Goal: Task Accomplishment & Management: Use online tool/utility

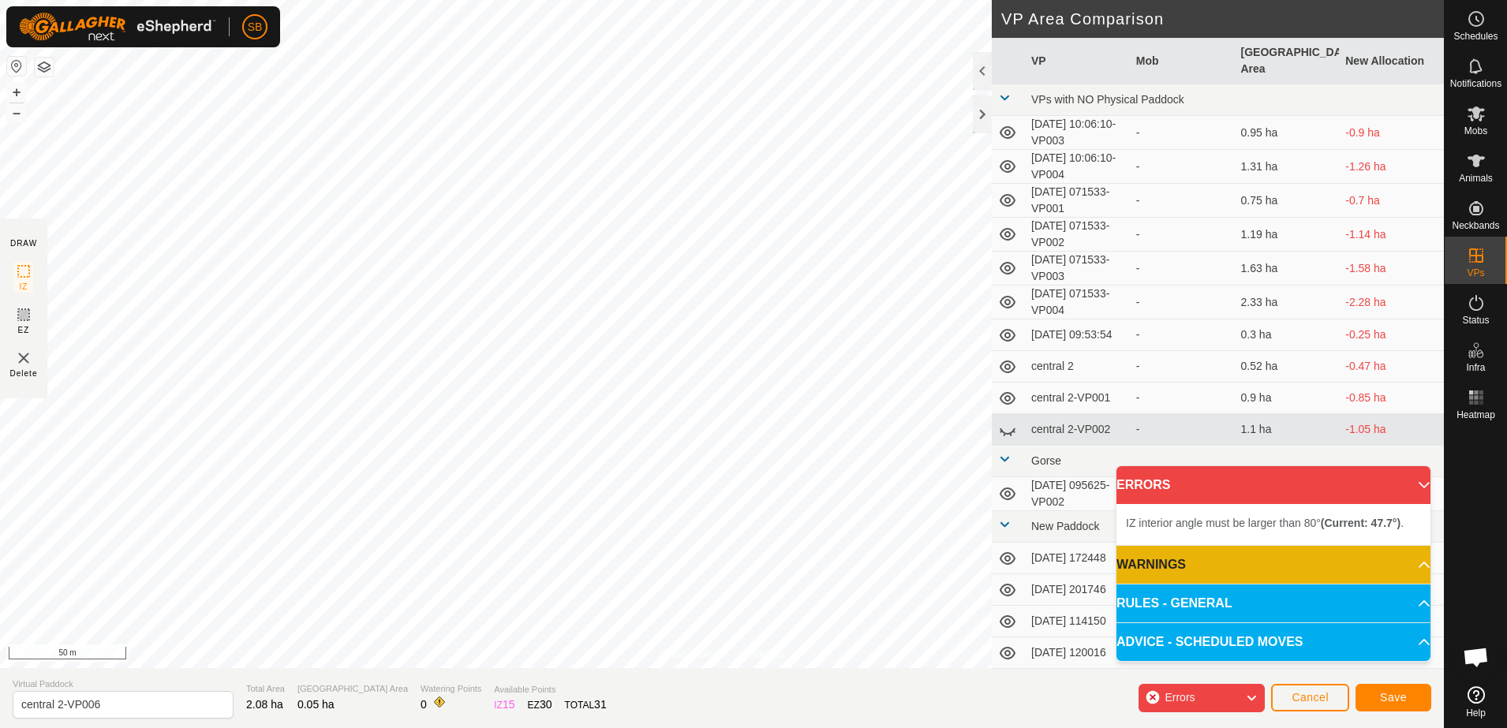
click at [993, 406] on div "Privacy Policy Contact Us Type: Inclusion Zone undefined Animal + – ⇧ i 50 m DR…" at bounding box center [722, 364] width 1444 height 728
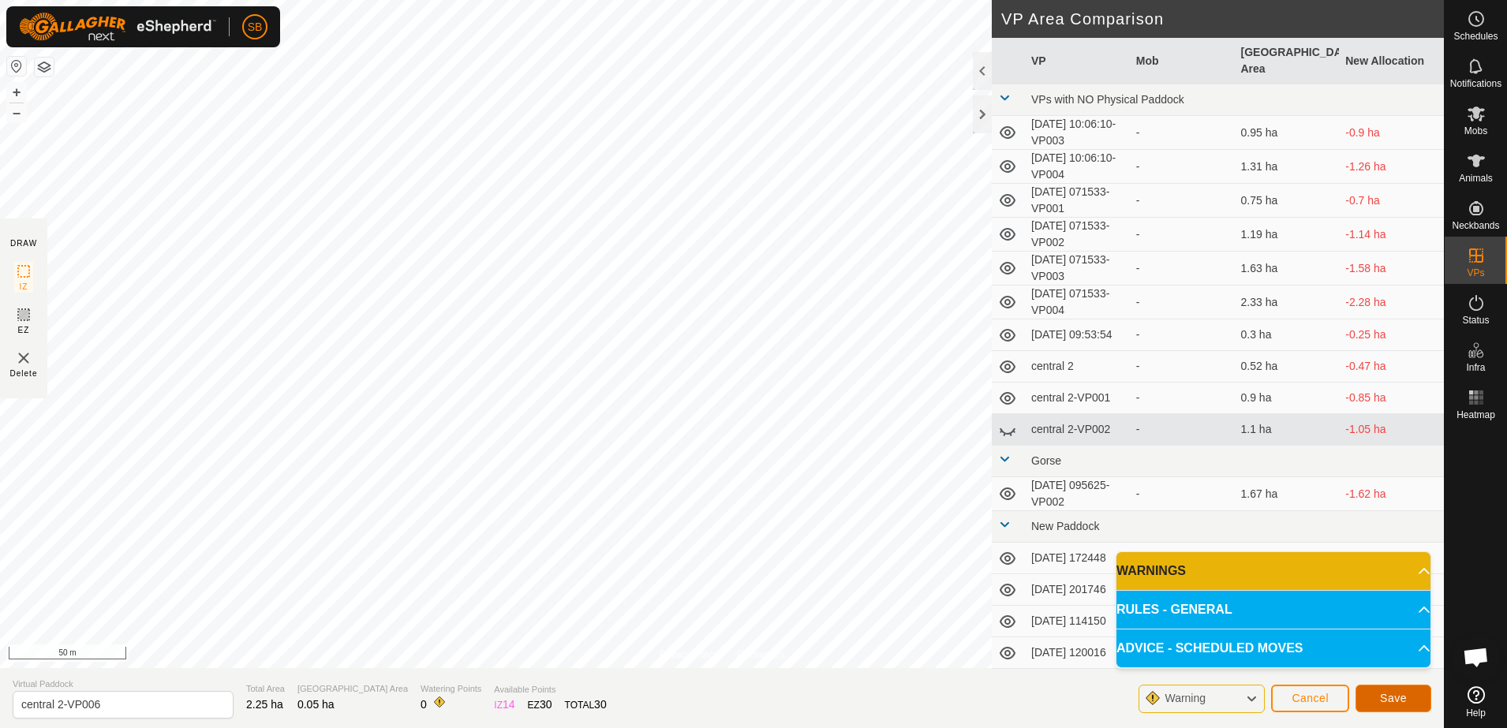
click at [1382, 688] on button "Save" at bounding box center [1394, 699] width 76 height 28
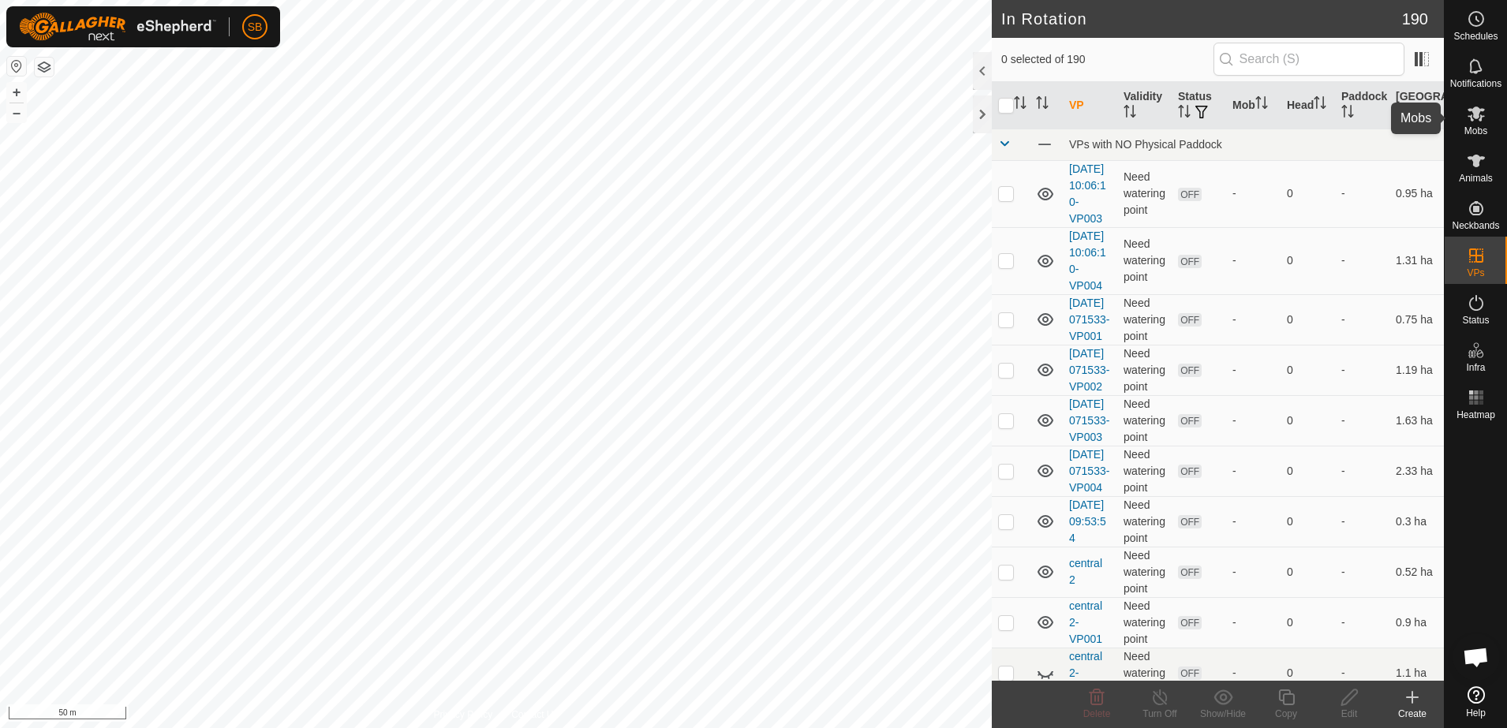
click at [1480, 121] on icon at bounding box center [1476, 113] width 19 height 19
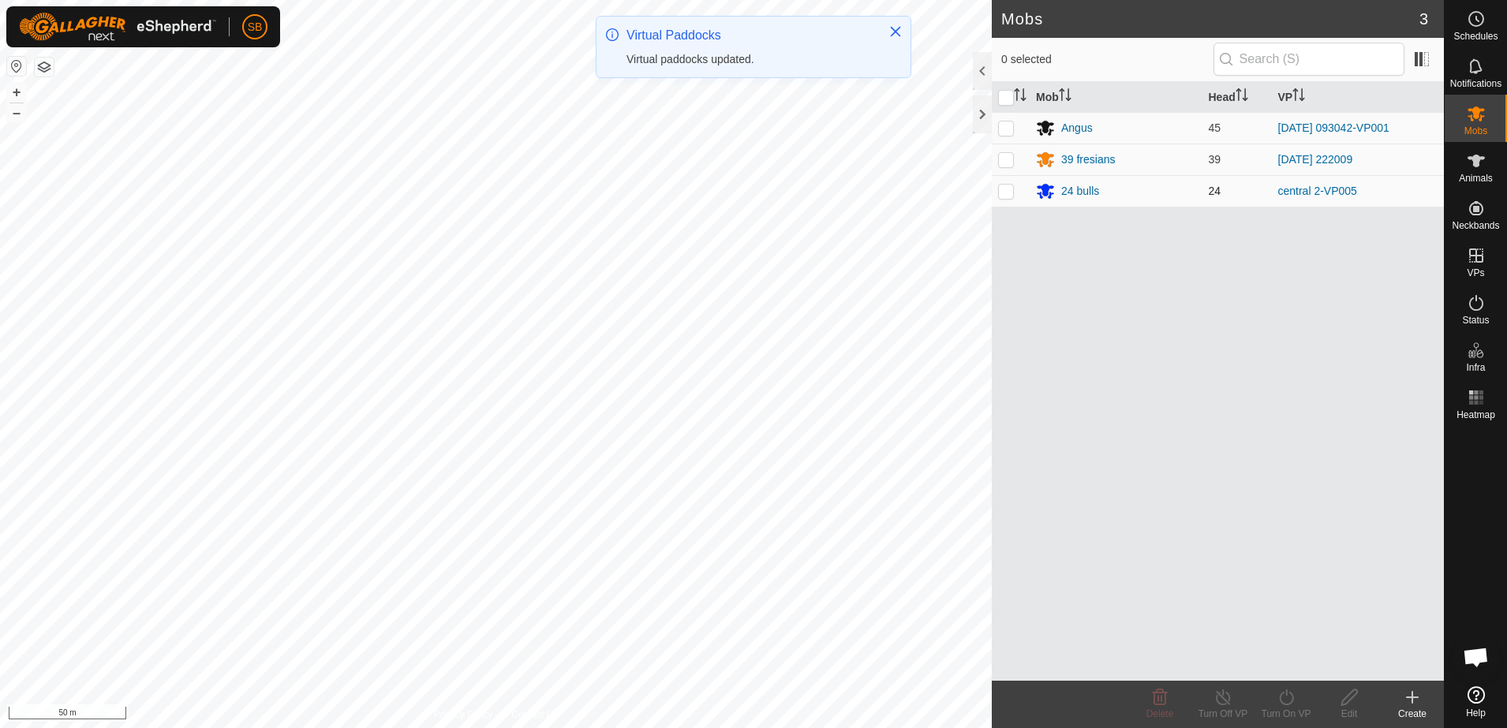
click at [1009, 193] on p-checkbox at bounding box center [1006, 191] width 16 height 13
checkbox input "true"
click at [1277, 704] on icon at bounding box center [1287, 697] width 20 height 19
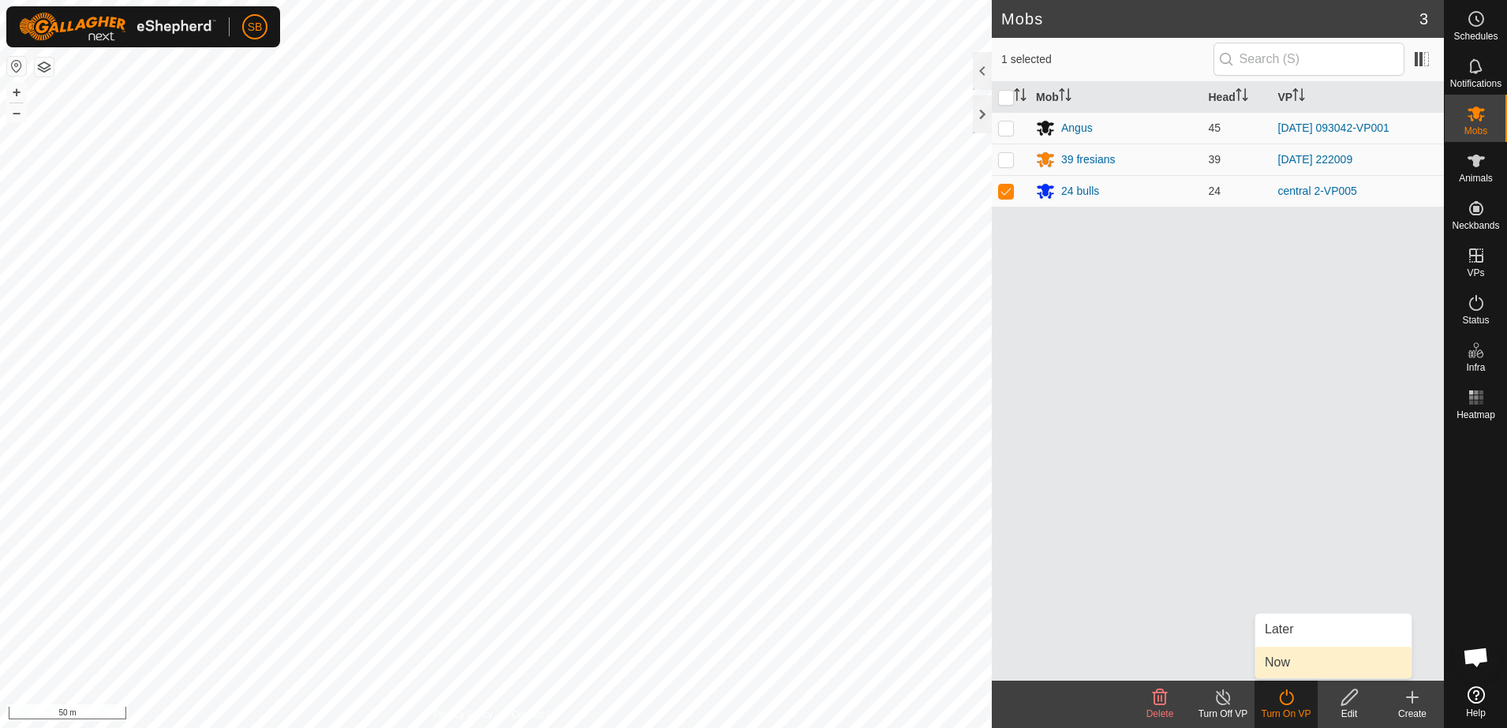
click at [1295, 664] on link "Now" at bounding box center [1333, 663] width 156 height 32
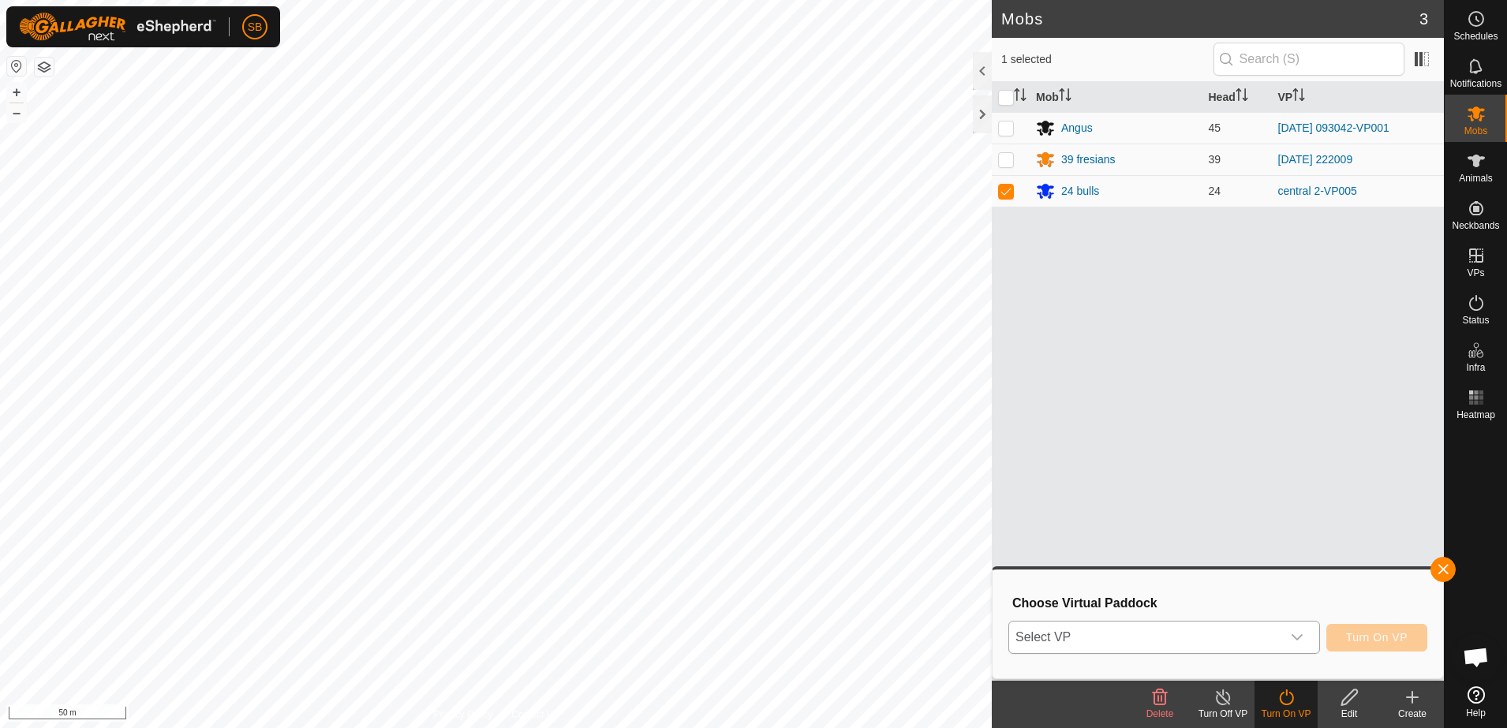
click at [1259, 640] on span "Select VP" at bounding box center [1145, 638] width 272 height 32
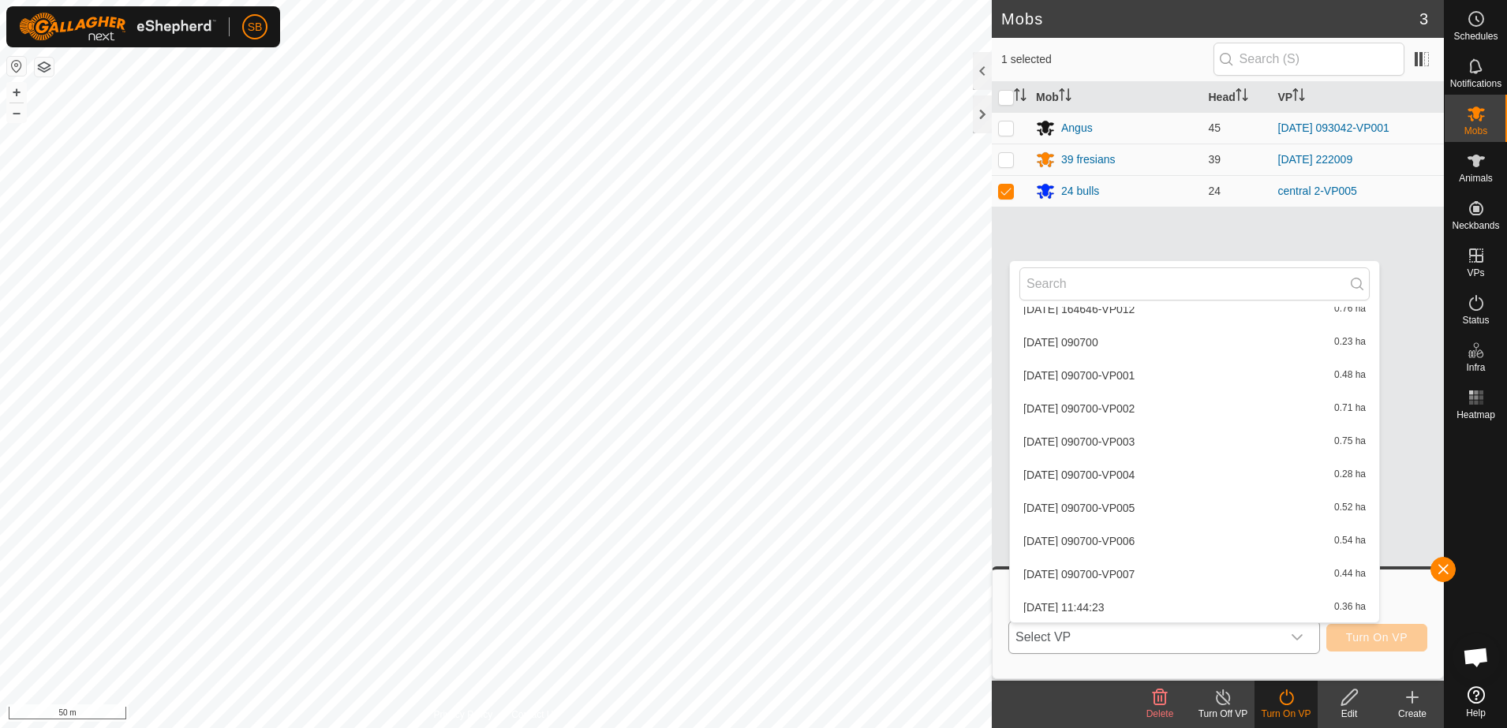
scroll to position [6270, 0]
click at [1132, 613] on li "central 2-VP006 0.05 ha" at bounding box center [1194, 607] width 369 height 32
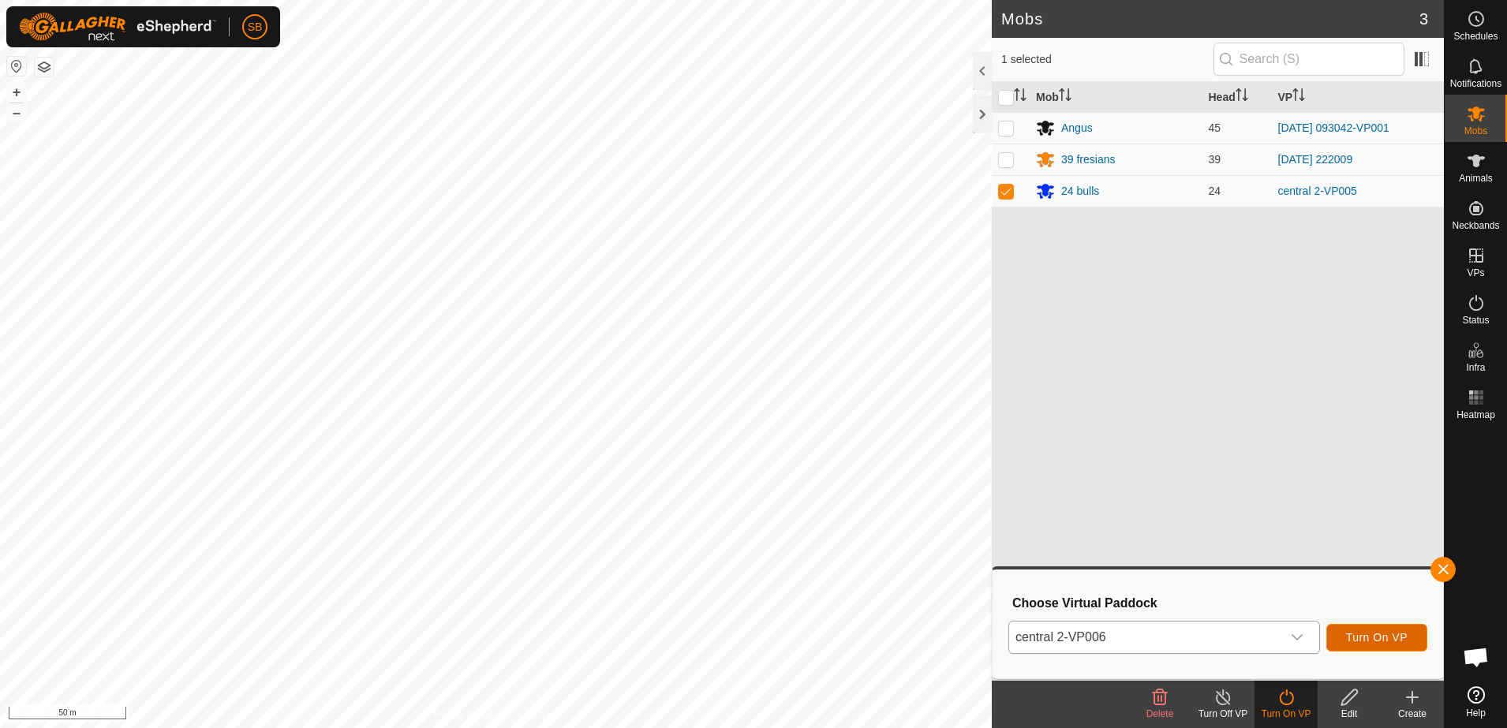
click at [1351, 630] on button "Turn On VP" at bounding box center [1376, 638] width 101 height 28
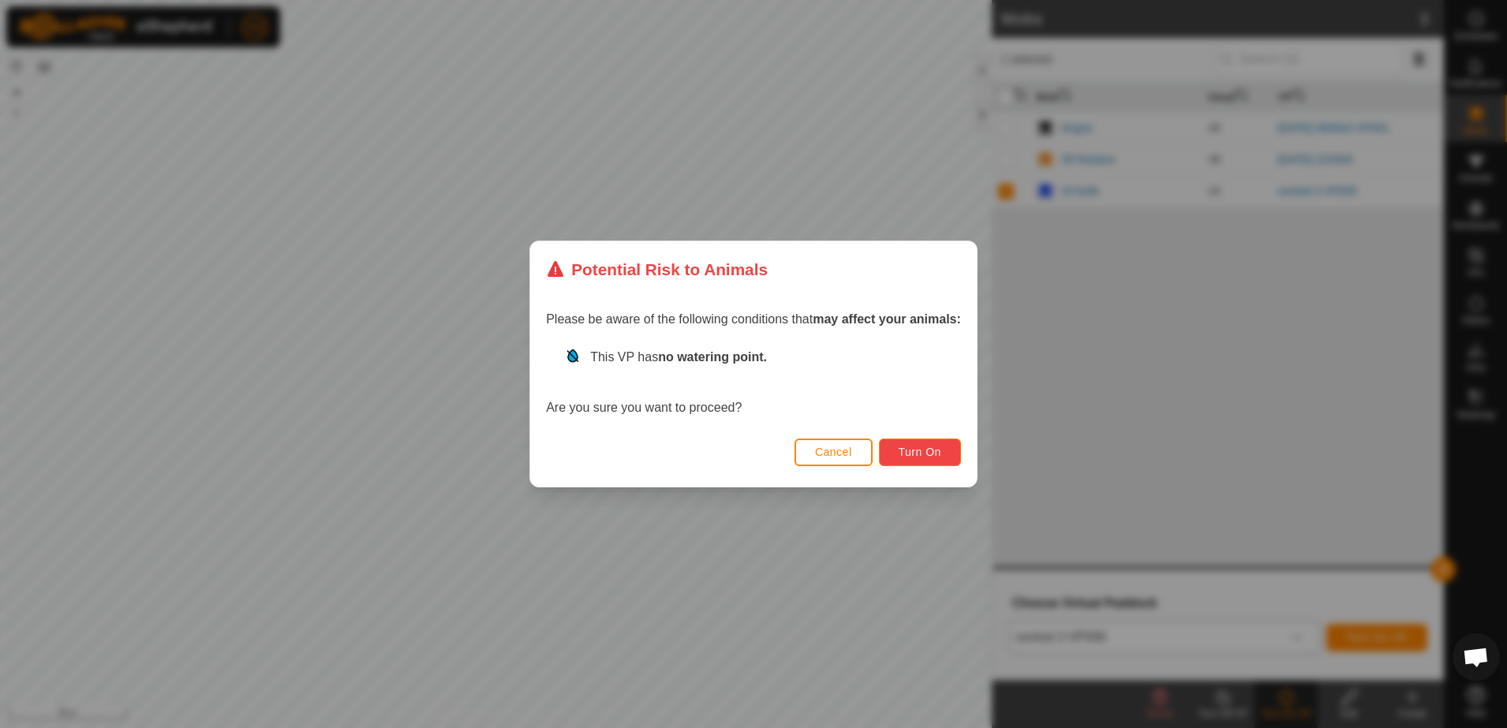
click at [925, 454] on span "Turn On" at bounding box center [920, 452] width 43 height 13
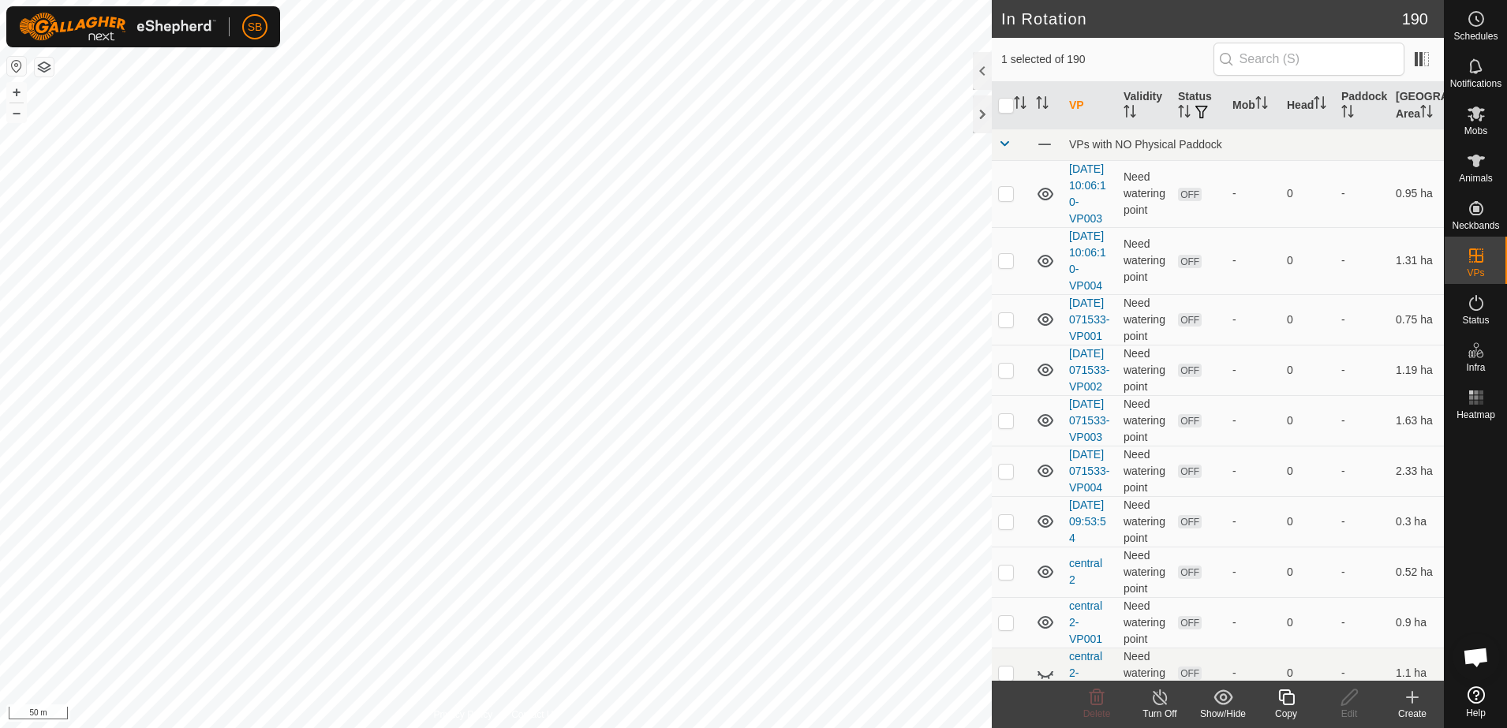
click at [1290, 707] on div "Copy" at bounding box center [1286, 714] width 63 height 14
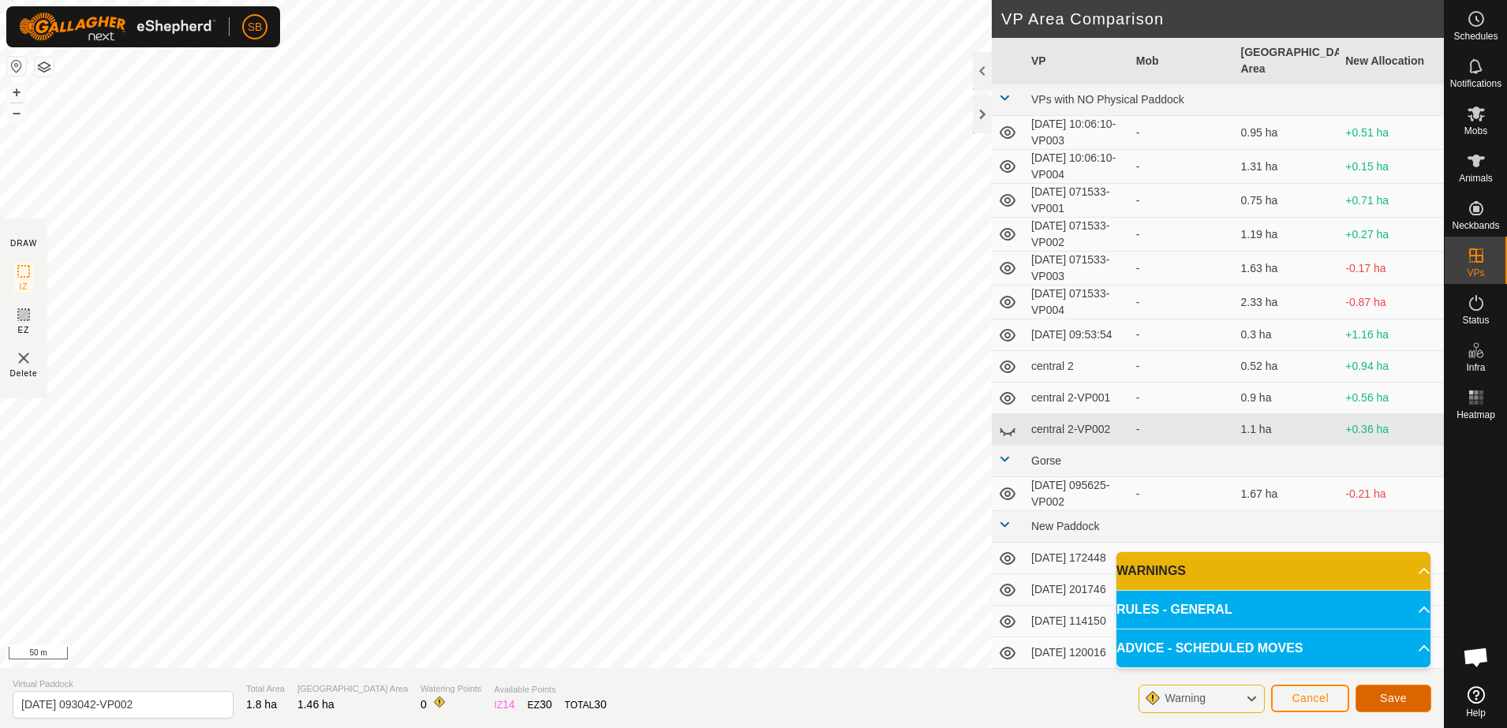
click at [1398, 702] on span "Save" at bounding box center [1393, 698] width 27 height 13
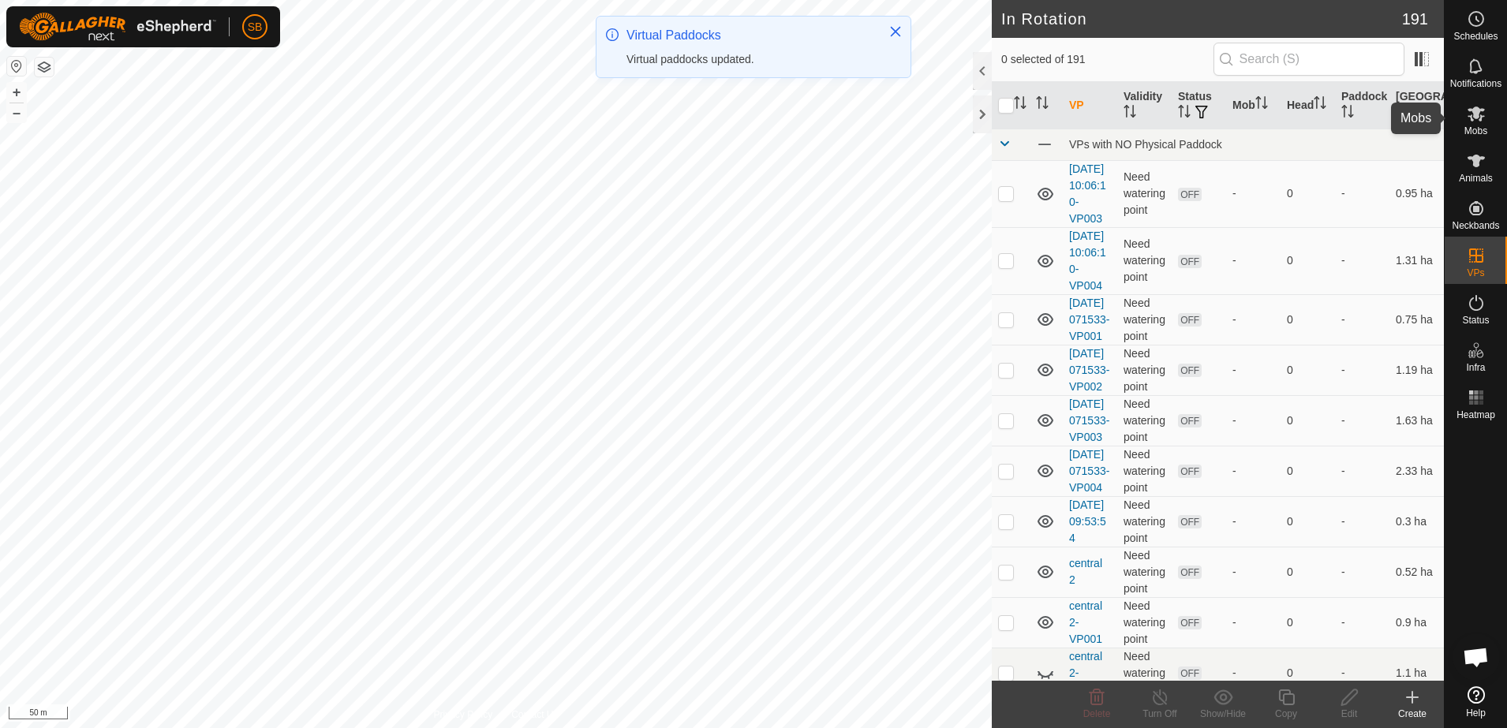
click at [1476, 118] on icon at bounding box center [1476, 114] width 17 height 15
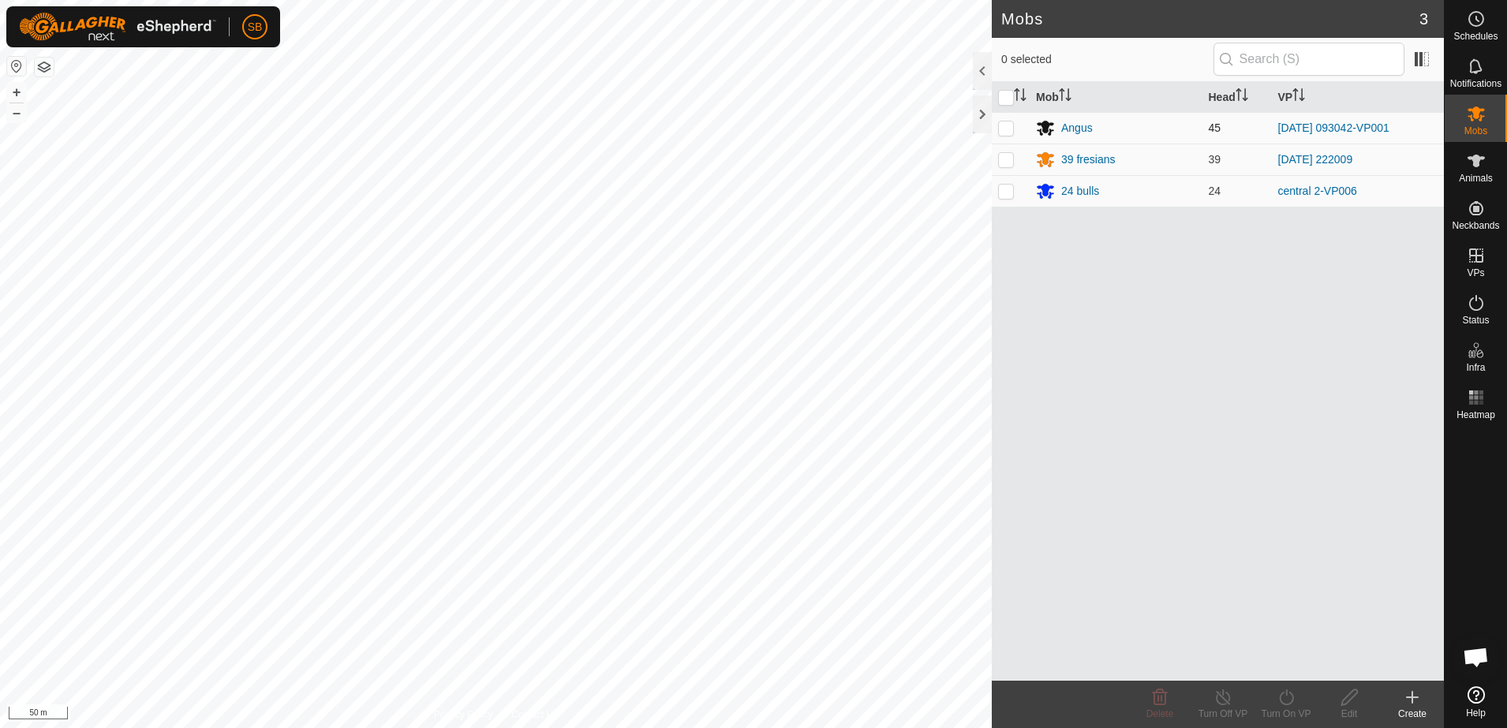
click at [1006, 122] on p-checkbox at bounding box center [1006, 128] width 16 height 13
checkbox input "true"
click at [1285, 704] on icon at bounding box center [1286, 698] width 14 height 16
click at [1274, 665] on link "Now" at bounding box center [1333, 663] width 156 height 32
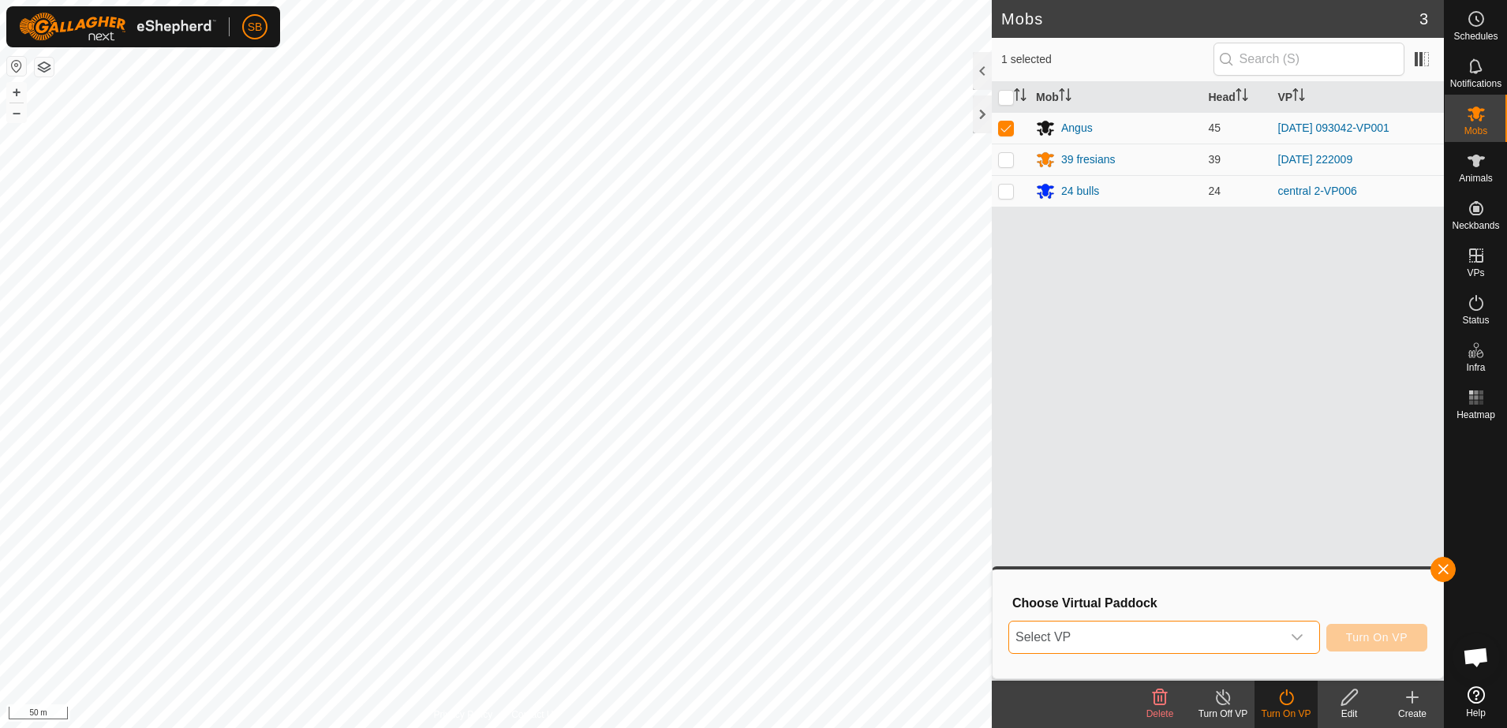
click at [1262, 637] on span "Select VP" at bounding box center [1145, 638] width 272 height 32
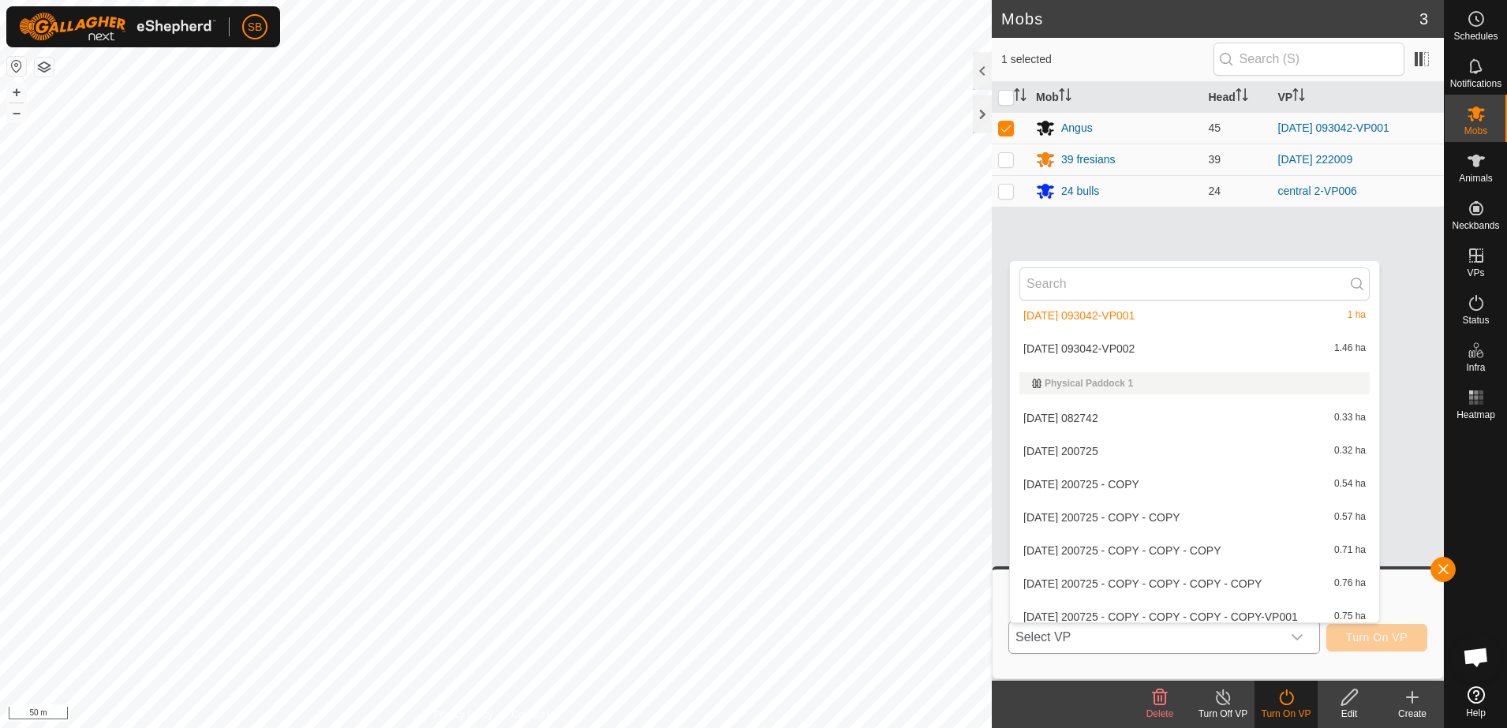
scroll to position [3568, 0]
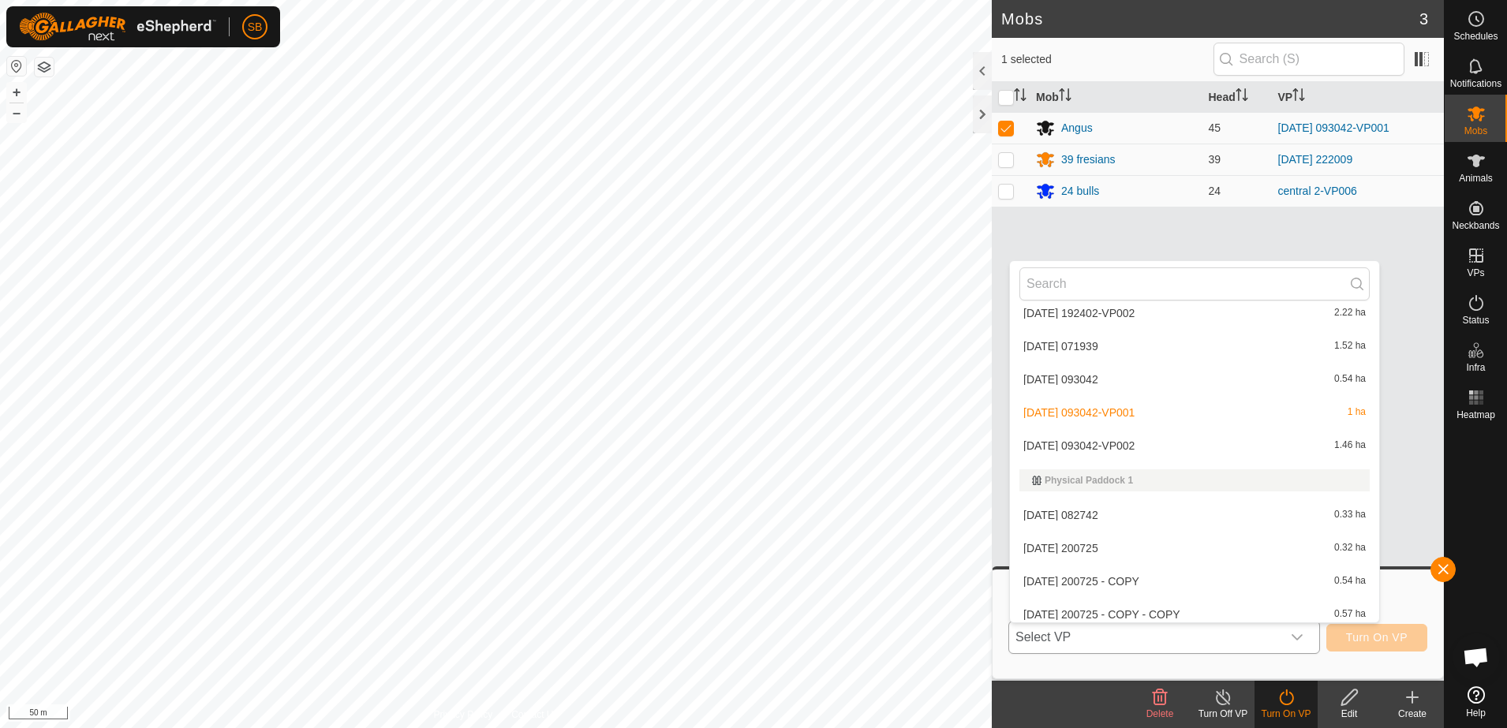
click at [1147, 438] on li "[DATE] 093042-VP002 1.46 ha" at bounding box center [1194, 446] width 369 height 32
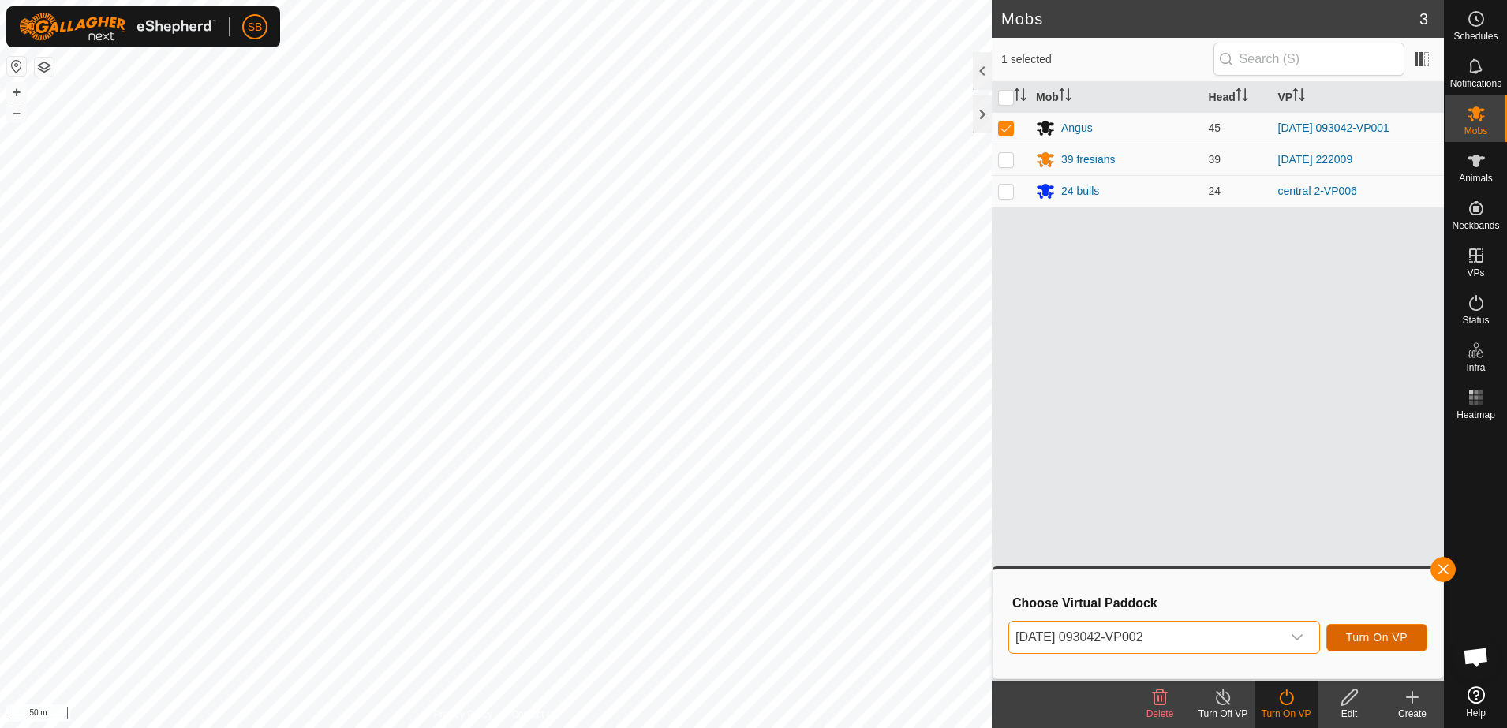
click at [1371, 633] on span "Turn On VP" at bounding box center [1377, 637] width 62 height 13
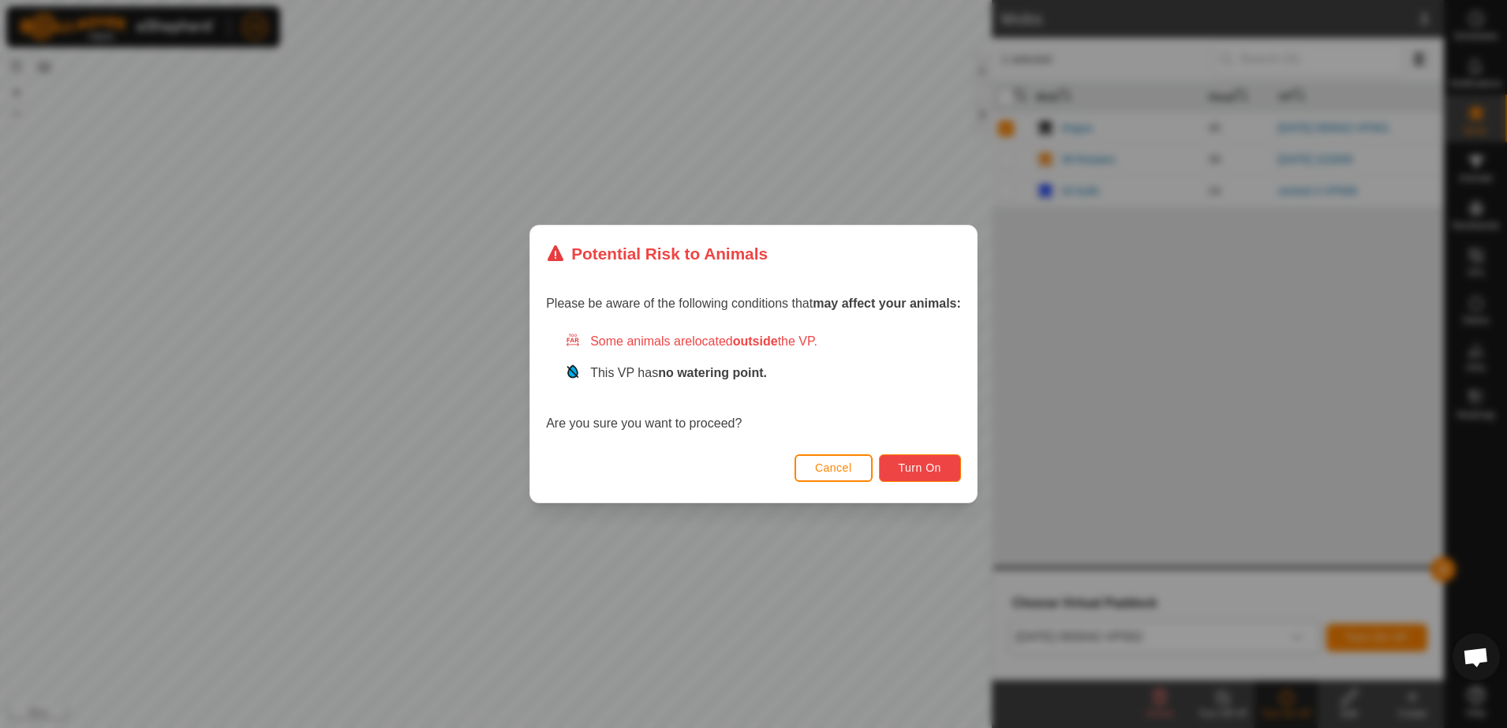
click at [927, 470] on span "Turn On" at bounding box center [920, 468] width 43 height 13
